Goal: Find specific page/section: Find specific page/section

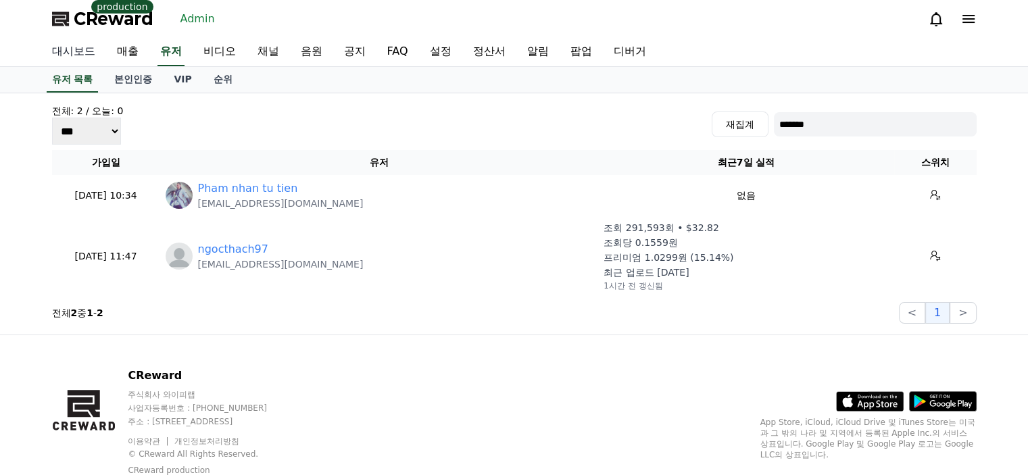
click at [87, 58] on link "대시보드" at bounding box center [73, 52] width 65 height 28
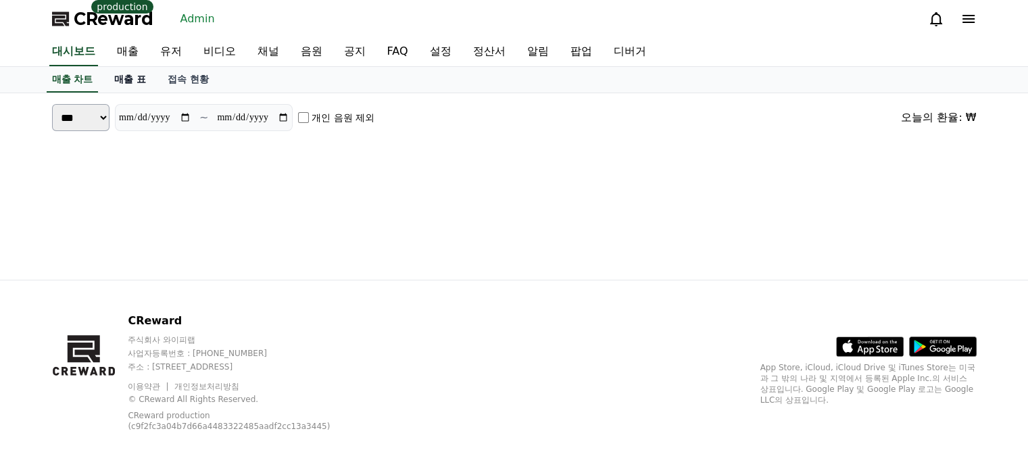
click at [135, 82] on link "매출 표" at bounding box center [129, 80] width 53 height 26
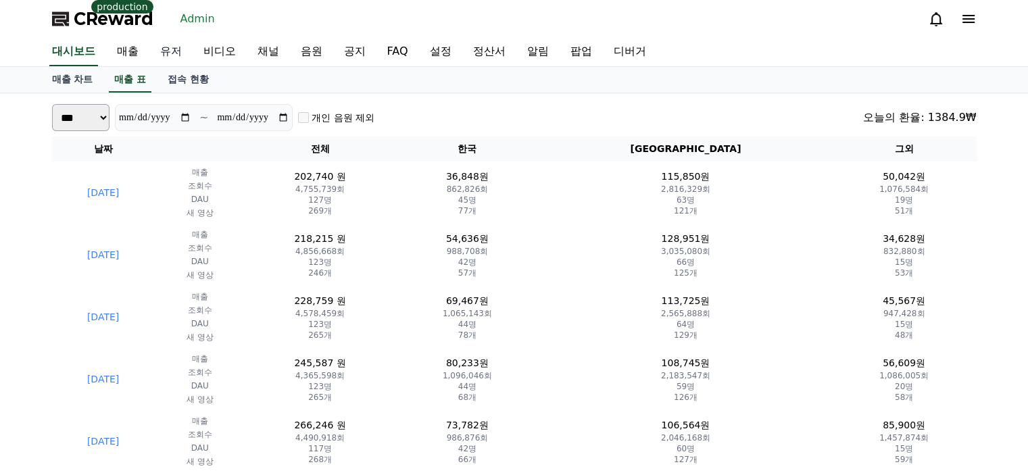
click at [184, 51] on link "유저" at bounding box center [170, 52] width 43 height 28
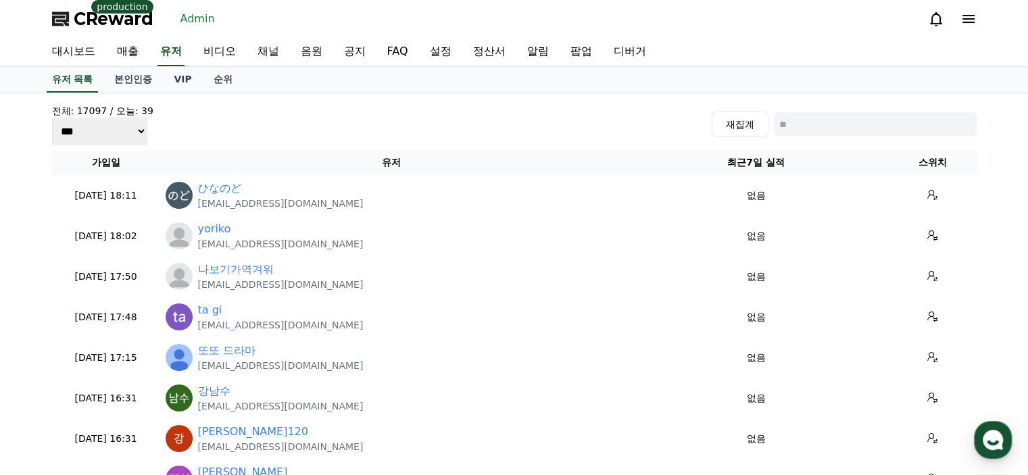
click at [81, 25] on span "CReward" at bounding box center [114, 19] width 80 height 22
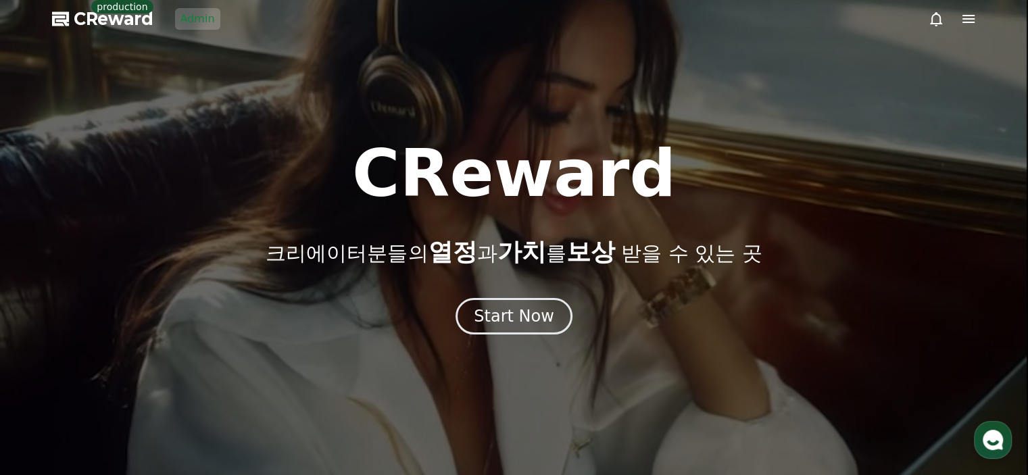
click at [190, 14] on link "Admin" at bounding box center [197, 19] width 45 height 22
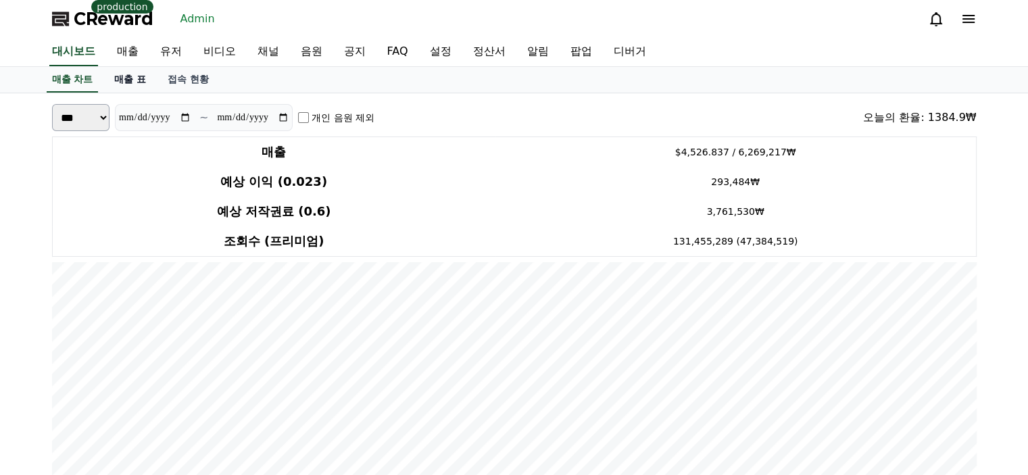
click at [127, 80] on link "매출 표" at bounding box center [129, 80] width 53 height 26
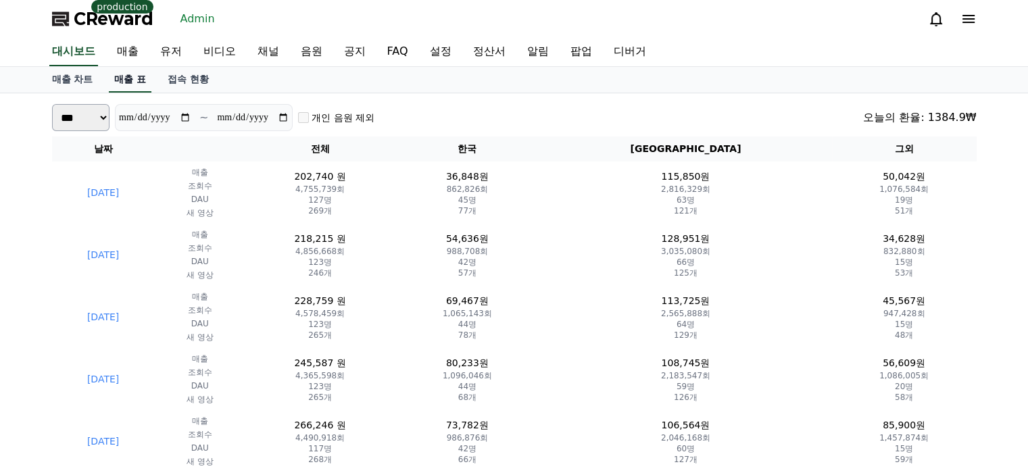
click at [65, 59] on link "대시보드" at bounding box center [73, 52] width 49 height 28
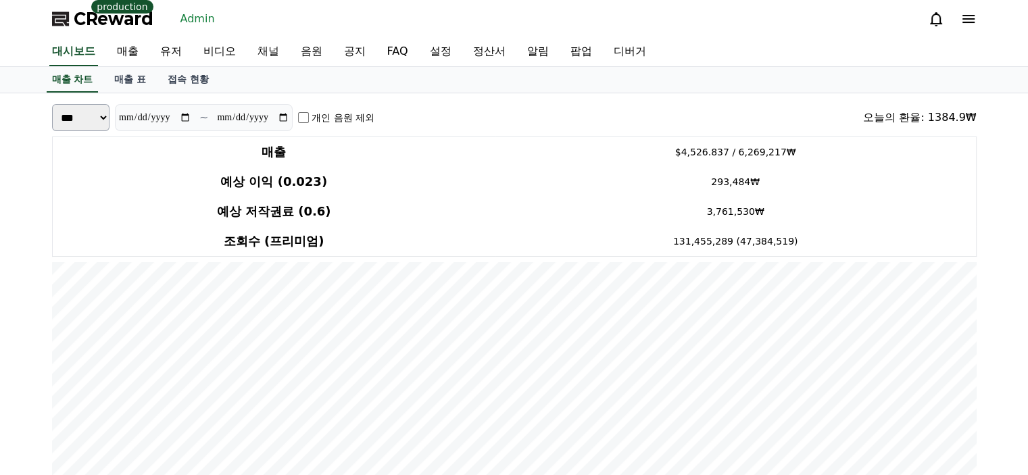
click at [189, 118] on input "**********" at bounding box center [154, 117] width 73 height 15
type input "**********"
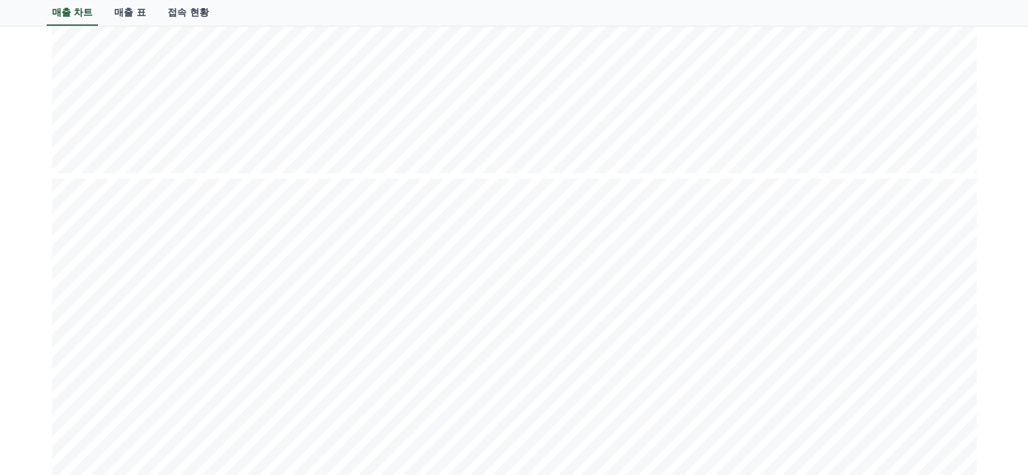
scroll to position [1689, 0]
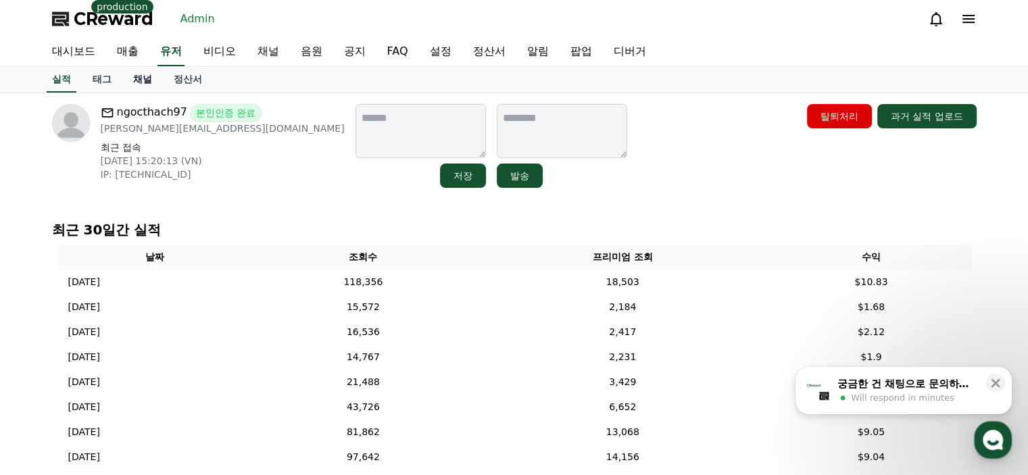
click at [144, 80] on link "채널" at bounding box center [142, 80] width 41 height 26
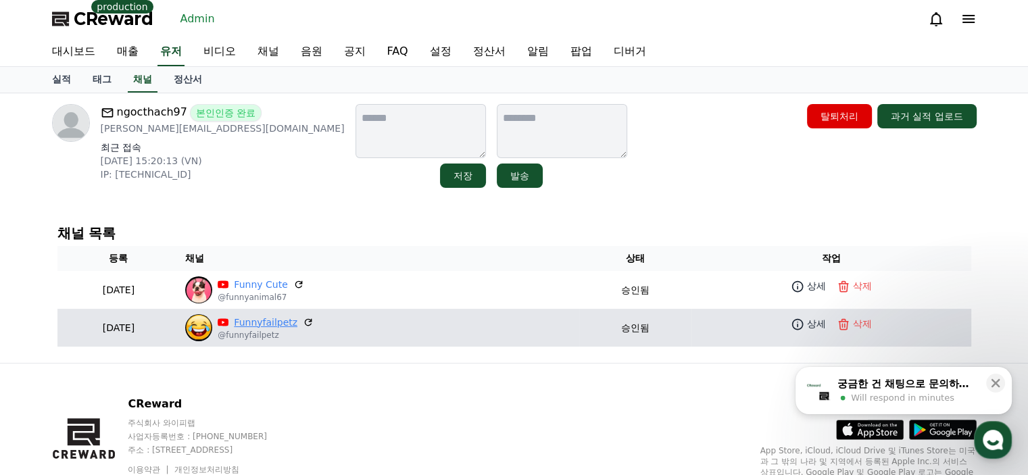
click at [297, 321] on link "Funnyfailpetz" at bounding box center [266, 323] width 64 height 14
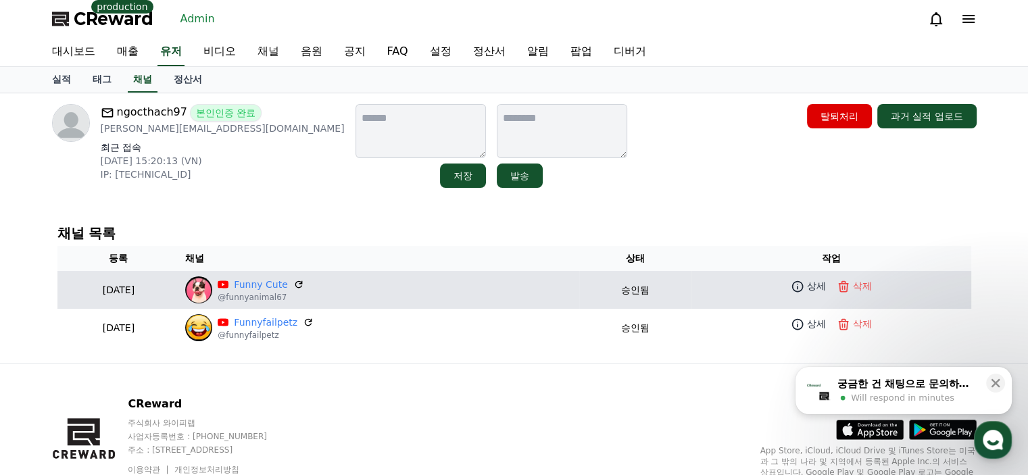
click at [303, 292] on p "@funnyanimal67" at bounding box center [261, 297] width 86 height 11
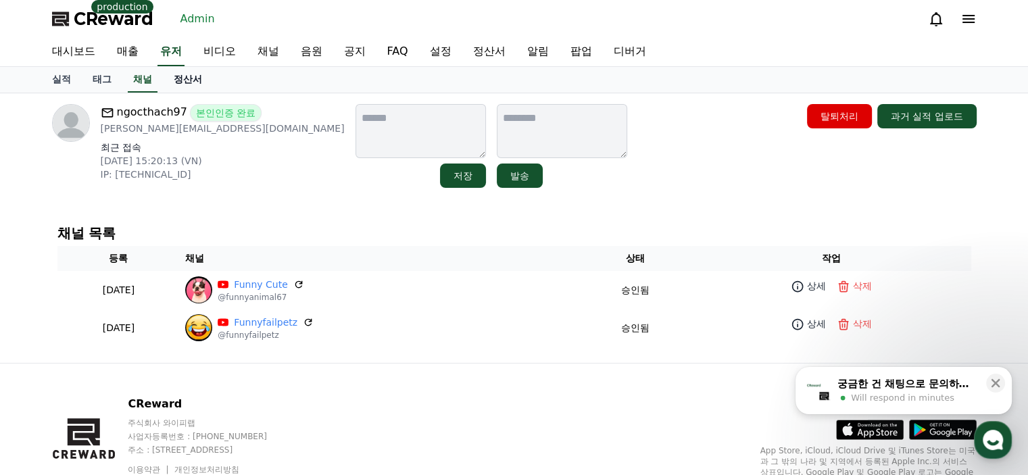
click at [196, 81] on link "정산서" at bounding box center [188, 80] width 50 height 26
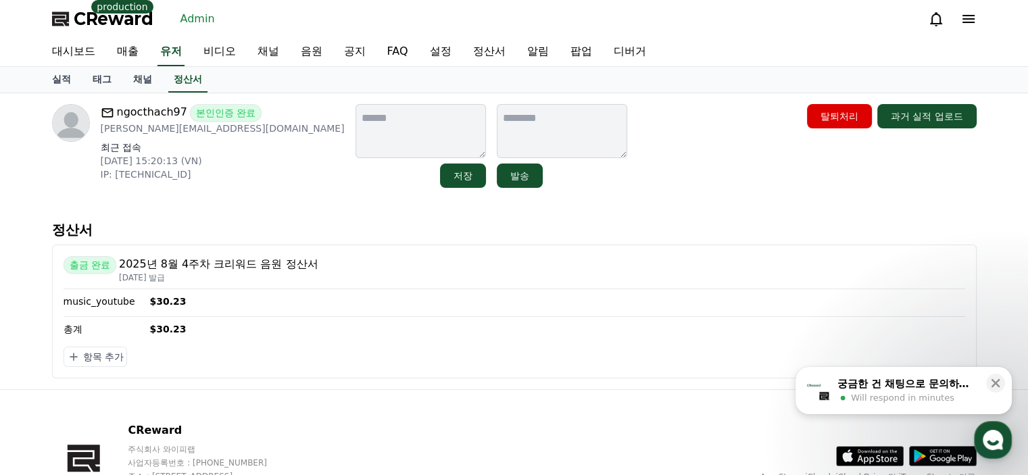
click at [186, 216] on div "정산서 출금 완료 2025년 8월 4주차 크리워드 음원 정산서 2025-09-03 발급 music_youtube $30.23 총계 $30.23…" at bounding box center [514, 299] width 935 height 169
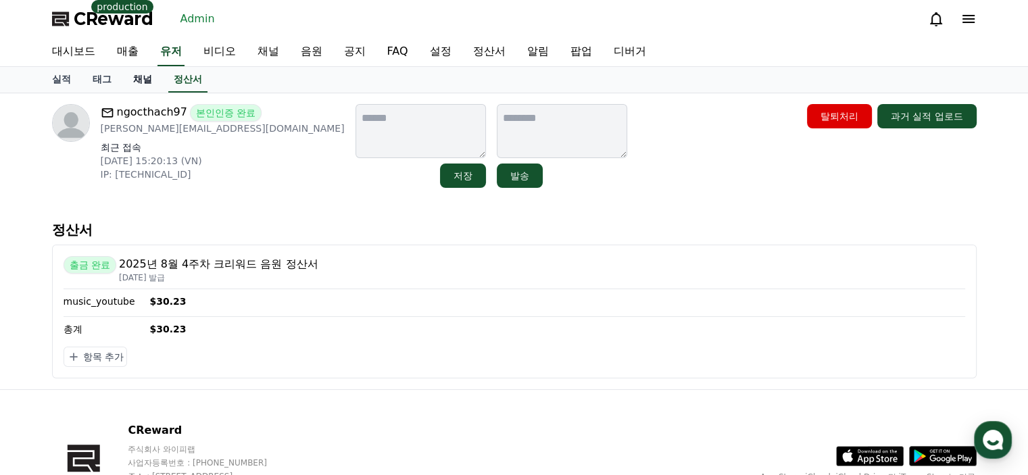
click at [147, 86] on link "채널" at bounding box center [142, 80] width 41 height 26
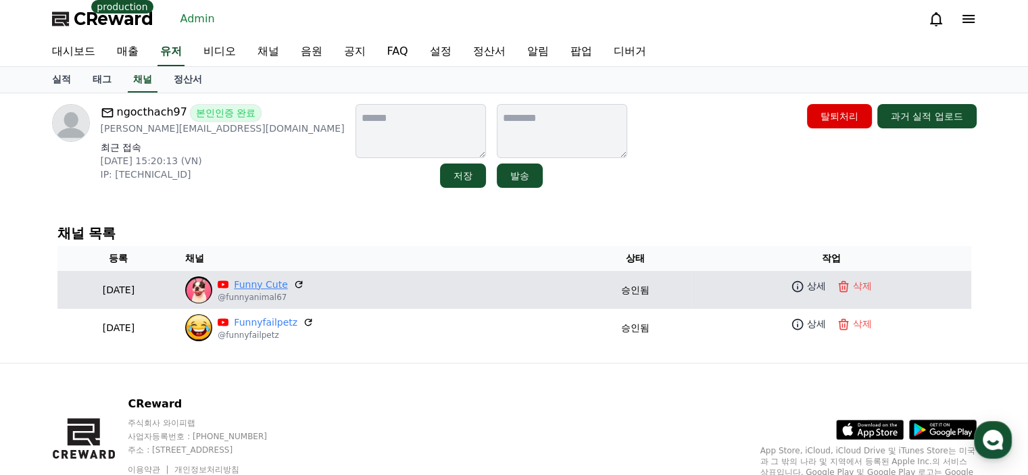
click at [287, 284] on link "Funny Cute" at bounding box center [260, 285] width 53 height 14
